Goal: Task Accomplishment & Management: Complete application form

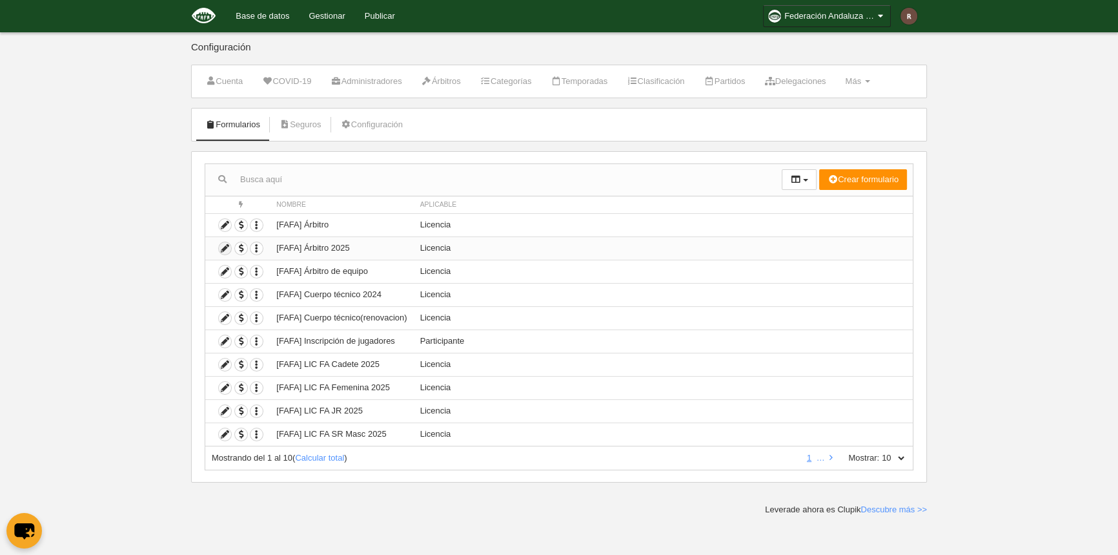
click at [223, 249] on icon at bounding box center [225, 248] width 12 height 12
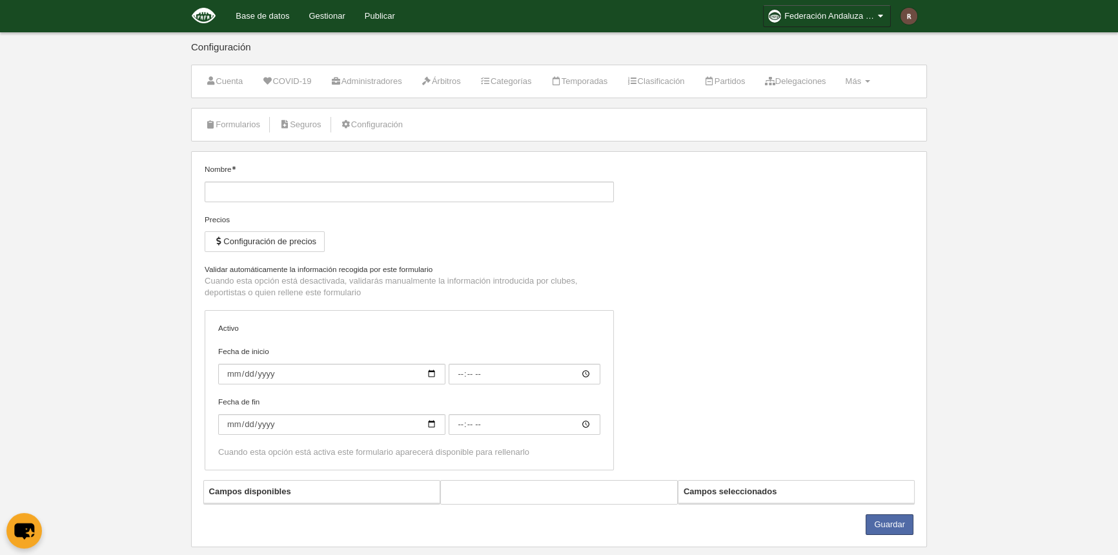
type input "[FAFA] Árbitro 2025"
checkbox input "true"
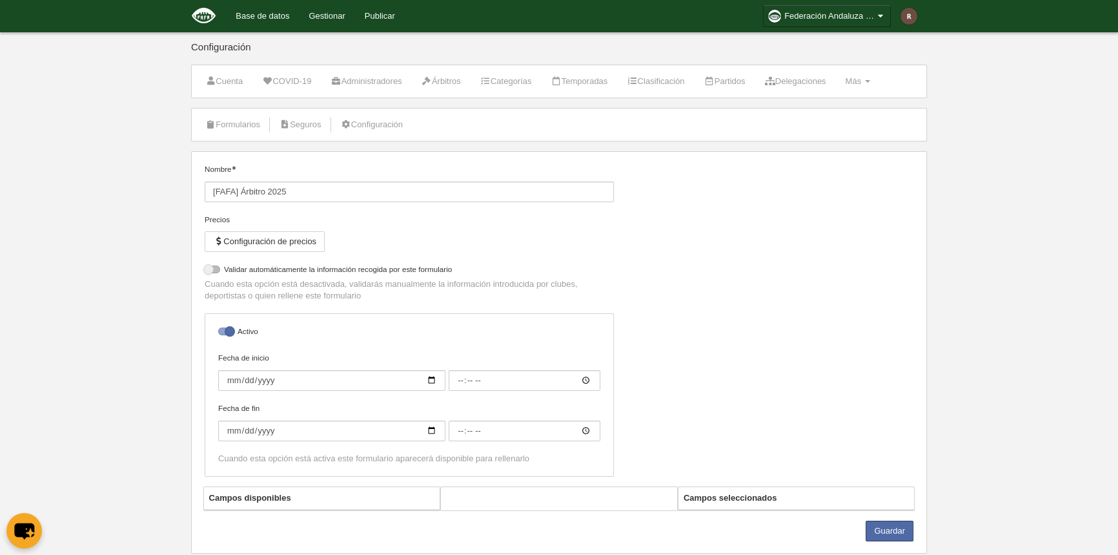
select select "selected"
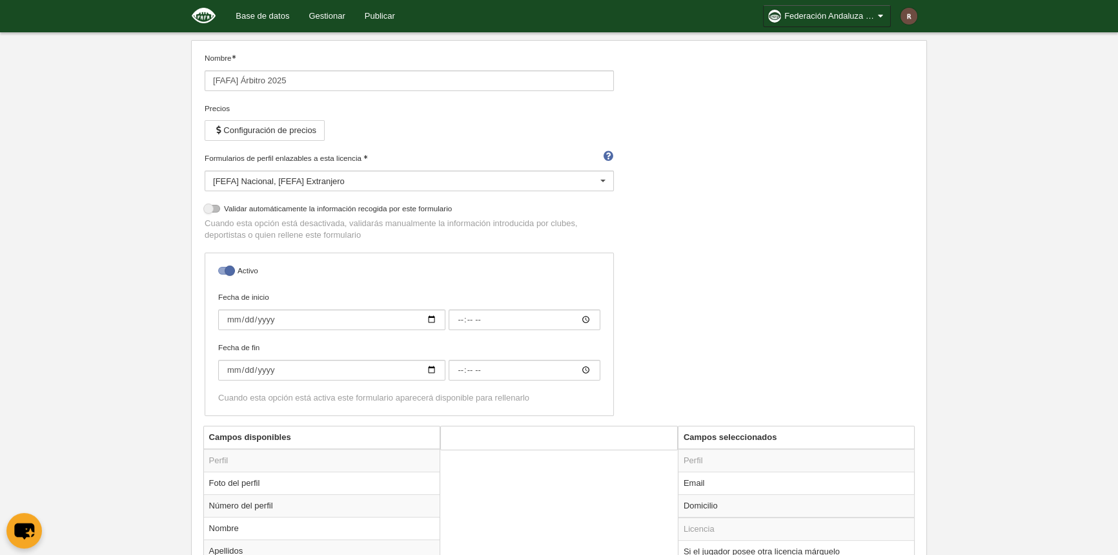
scroll to position [352, 0]
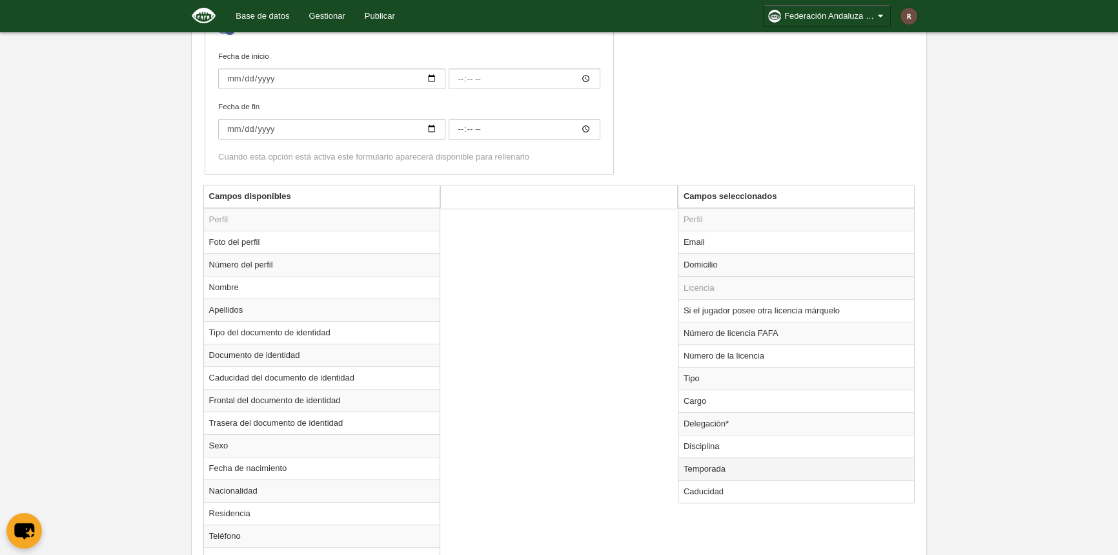
click at [729, 466] on td "Temporada" at bounding box center [797, 468] width 236 height 23
radio input "true"
select select "7531"
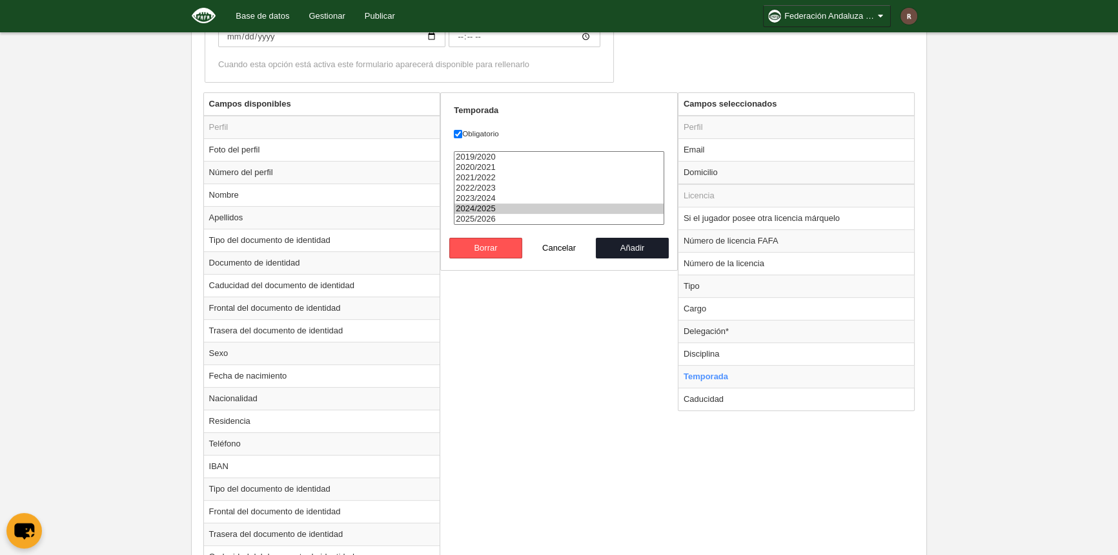
scroll to position [278, 0]
